Goal: Information Seeking & Learning: Learn about a topic

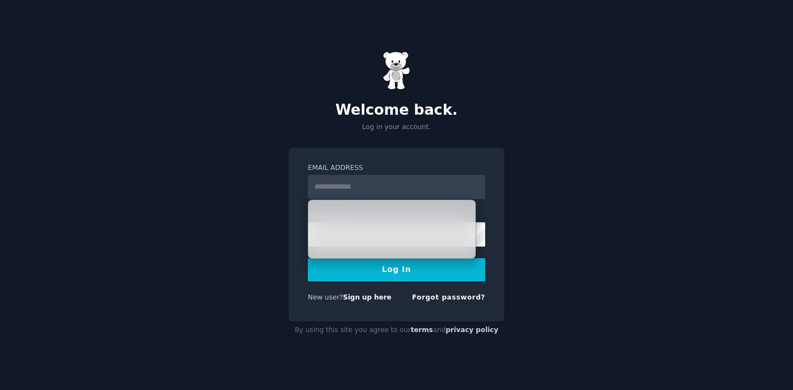
click at [553, 142] on div "Welcome back. Log in your account. Email Address Password Log In New user? Sign…" at bounding box center [396, 195] width 793 height 390
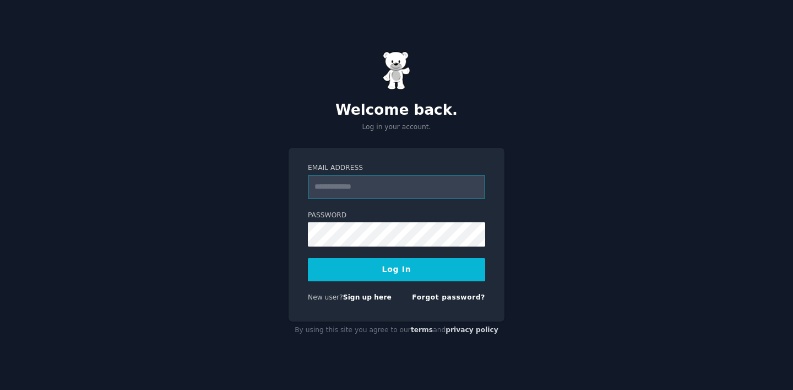
click at [372, 186] on input "Email Address" at bounding box center [396, 187] width 177 height 24
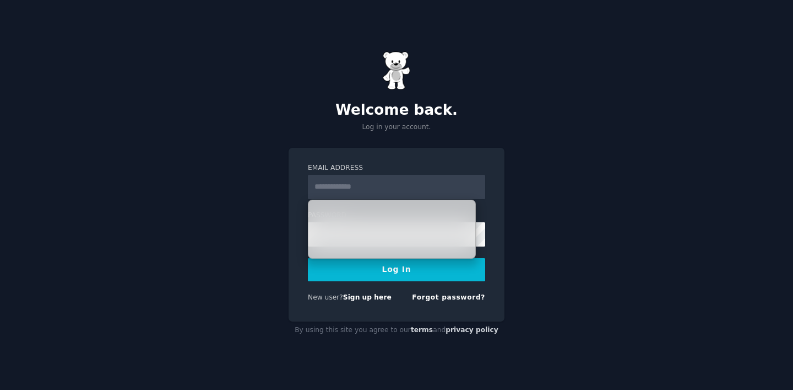
click at [293, 344] on div "Welcome back. Log in your account. Email Address Password Log In New user? Sign…" at bounding box center [396, 195] width 793 height 390
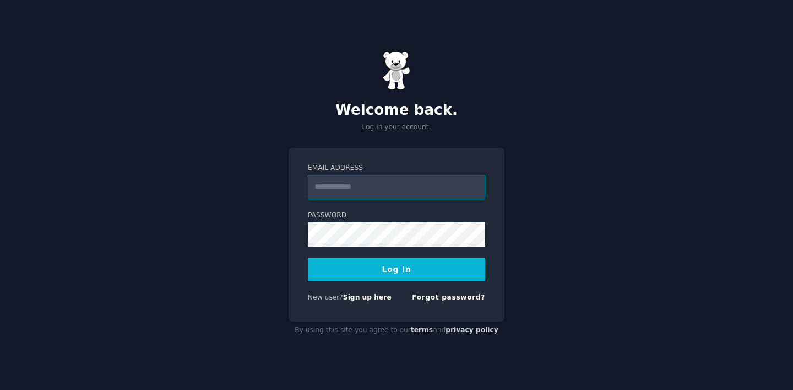
click at [365, 193] on input "Email Address" at bounding box center [396, 187] width 177 height 24
type input "**********"
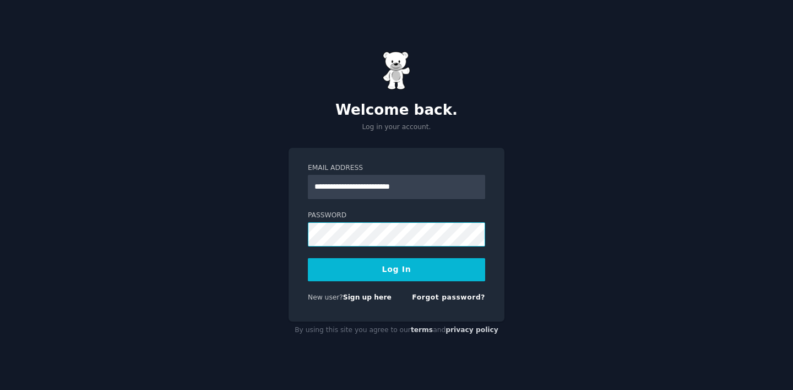
click at [308, 258] on button "Log In" at bounding box center [396, 269] width 177 height 23
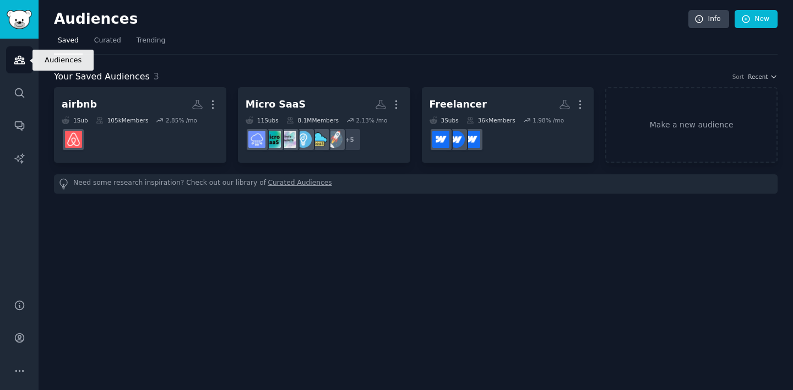
click at [3, 50] on div "Audiences Search Conversations AI Reports" at bounding box center [19, 162] width 39 height 247
click at [28, 12] on img "Sidebar" at bounding box center [19, 19] width 25 height 19
click at [21, 49] on link "Audiences" at bounding box center [19, 59] width 27 height 27
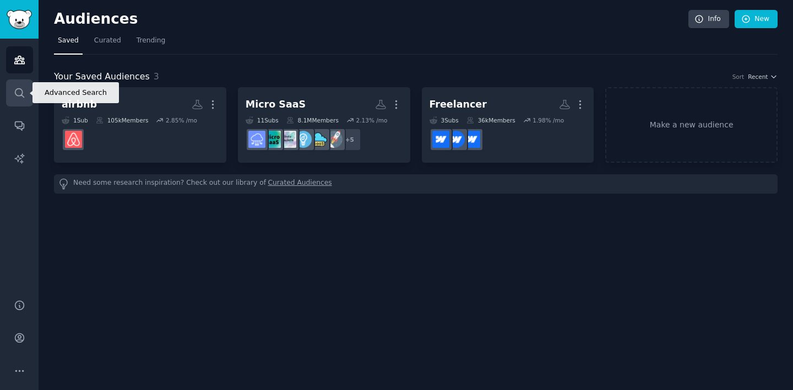
click at [23, 91] on icon "Sidebar" at bounding box center [20, 93] width 12 height 12
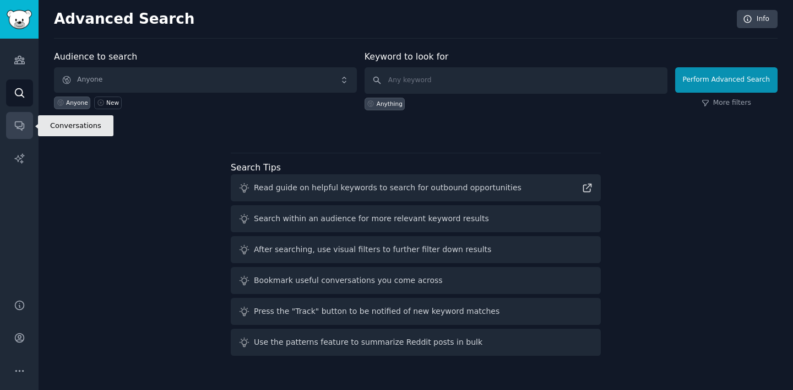
click at [20, 118] on link "Conversations" at bounding box center [19, 125] width 27 height 27
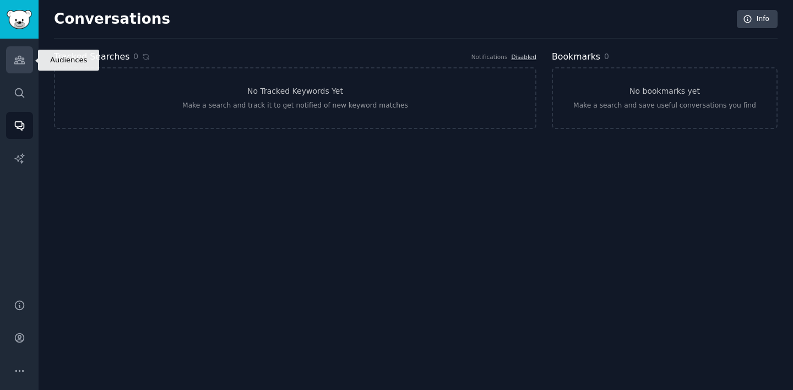
click at [18, 60] on icon "Sidebar" at bounding box center [20, 60] width 12 height 12
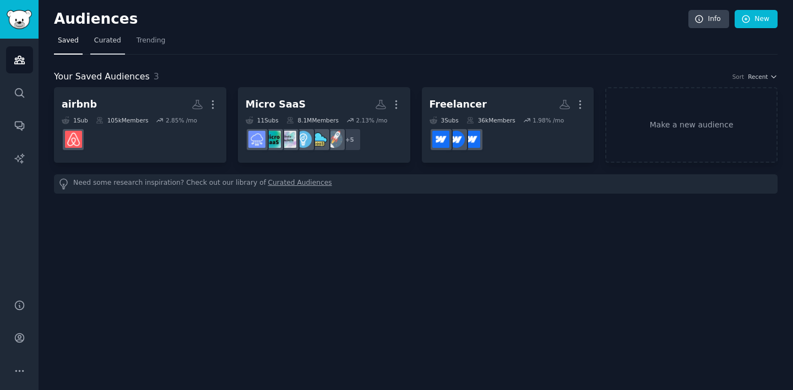
click at [104, 41] on span "Curated" at bounding box center [107, 41] width 27 height 10
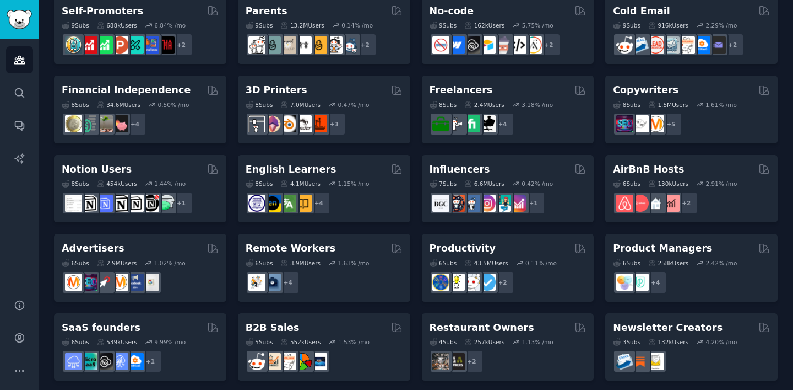
scroll to position [488, 0]
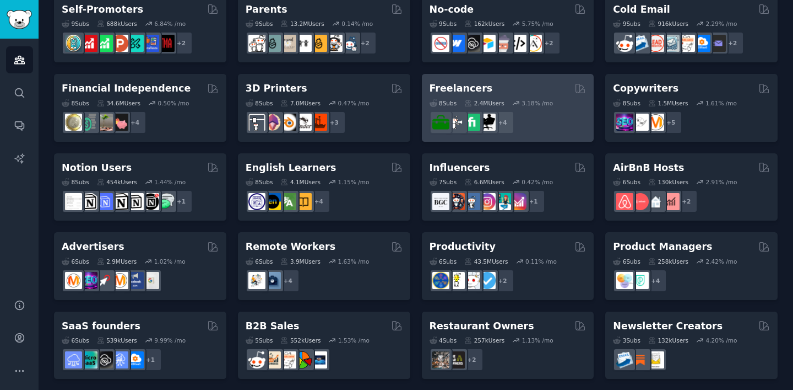
click at [526, 86] on div "Freelancers" at bounding box center [508, 89] width 157 height 14
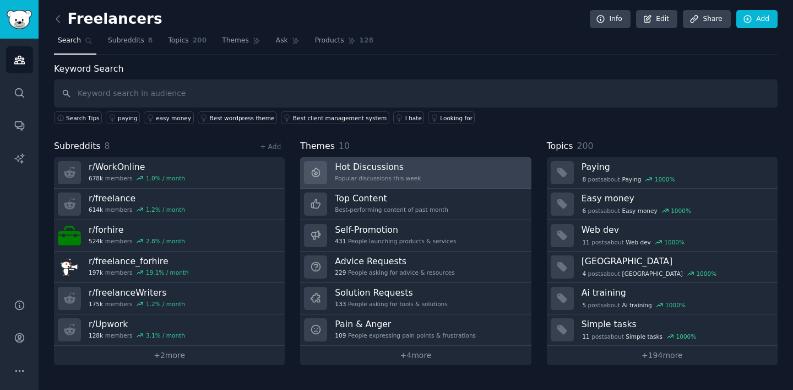
click at [385, 161] on h3 "Hot Discussions" at bounding box center [378, 167] width 86 height 12
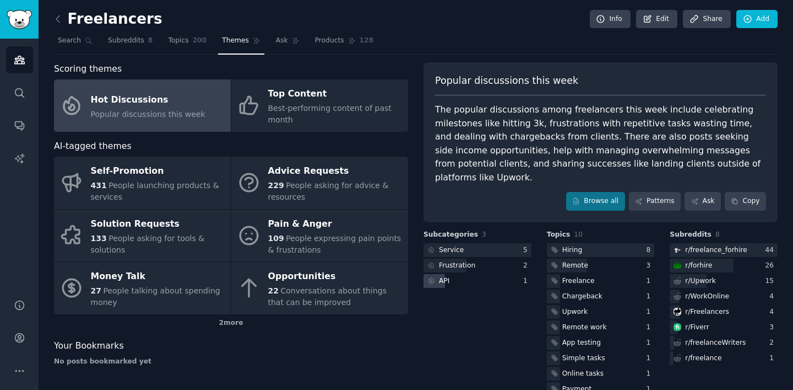
scroll to position [9, 0]
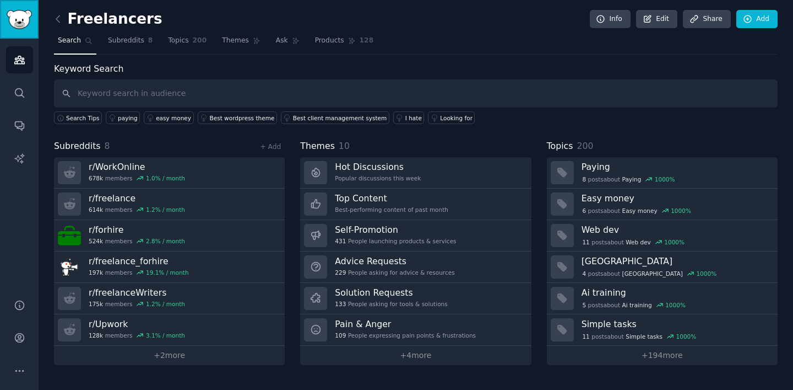
click at [19, 19] on img "Sidebar" at bounding box center [19, 19] width 25 height 19
